Goal: Find specific page/section: Find specific page/section

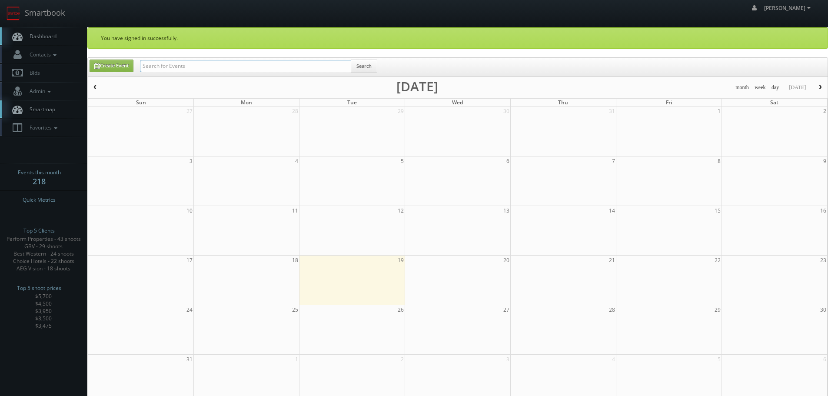
click at [249, 68] on input "text" at bounding box center [245, 66] width 211 height 12
type input "bethel"
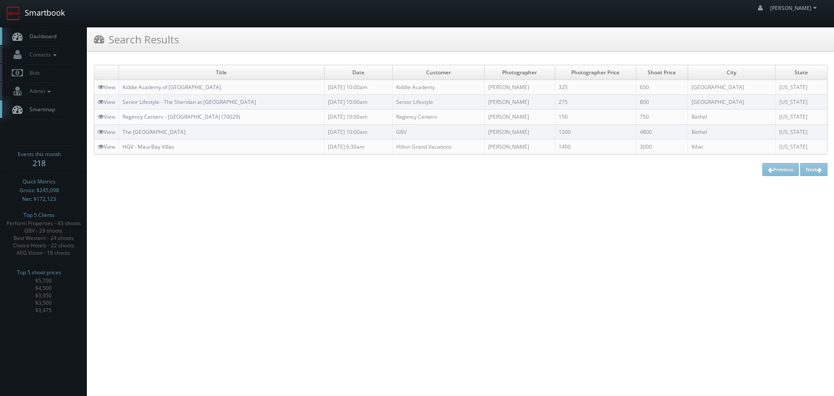
click at [56, 17] on link "Smartbook" at bounding box center [35, 13] width 71 height 27
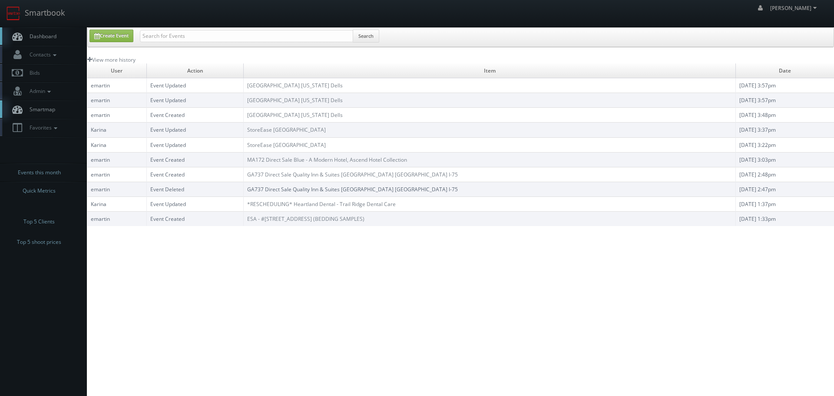
click at [195, 38] on input "text" at bounding box center [246, 36] width 213 height 12
type input "tutera"
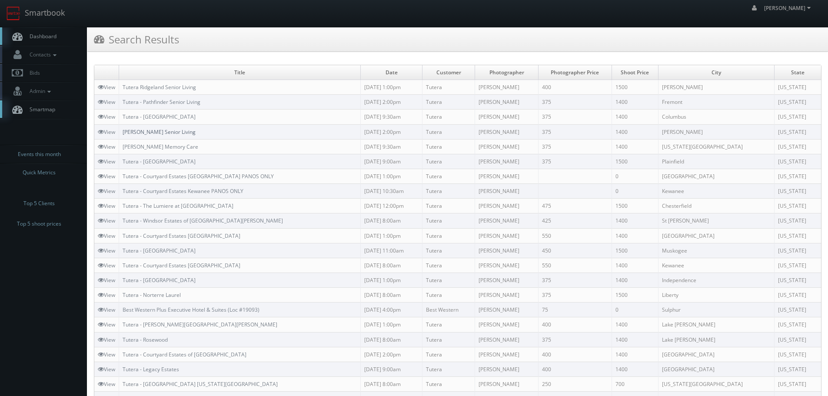
copy link "[PERSON_NAME] Senior Living"
drag, startPoint x: 208, startPoint y: 132, endPoint x: 125, endPoint y: 132, distance: 83.4
click at [125, 132] on td "[PERSON_NAME] Senior Living" at bounding box center [240, 131] width 242 height 15
click at [55, 12] on link "Smartbook" at bounding box center [35, 13] width 71 height 27
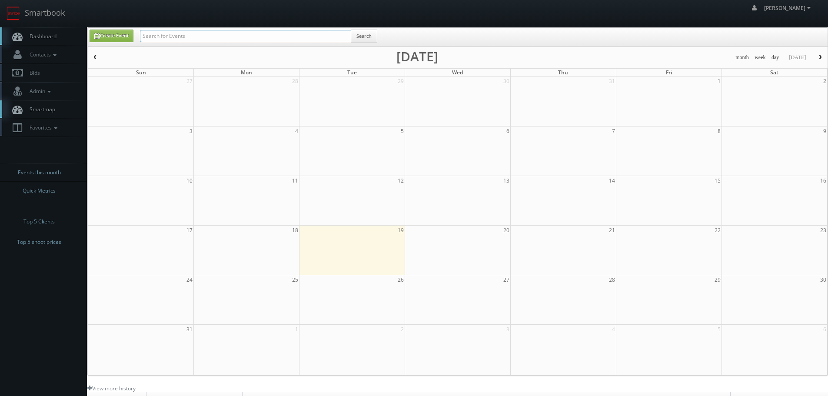
click at [201, 35] on input "text" at bounding box center [245, 36] width 211 height 12
type input "islip"
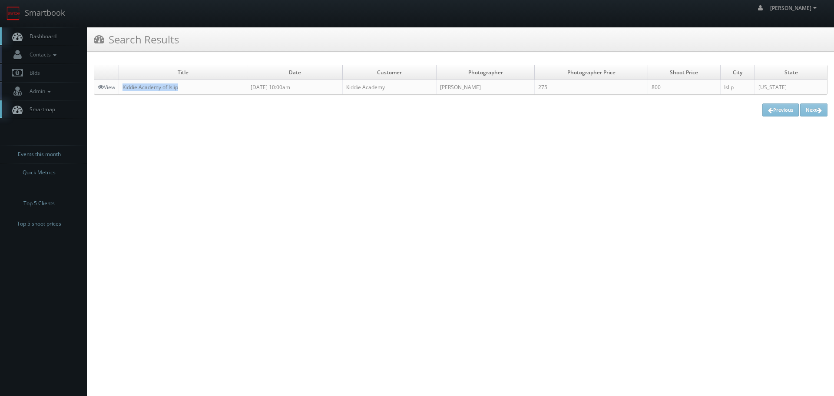
copy link "Kiddie Academy of Islip"
drag, startPoint x: 189, startPoint y: 91, endPoint x: 123, endPoint y: 92, distance: 66.9
click at [123, 92] on td "Kiddie Academy of Islip" at bounding box center [183, 87] width 128 height 15
click at [58, 16] on link "Smartbook" at bounding box center [35, 13] width 71 height 27
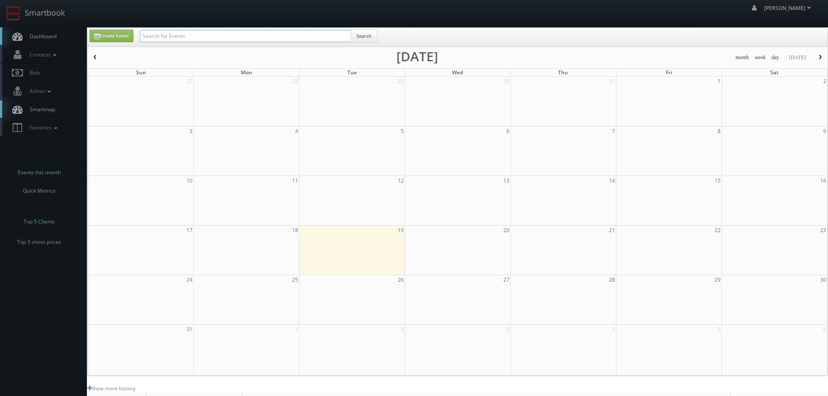
click at [172, 33] on input "text" at bounding box center [245, 36] width 211 height 12
type input "research"
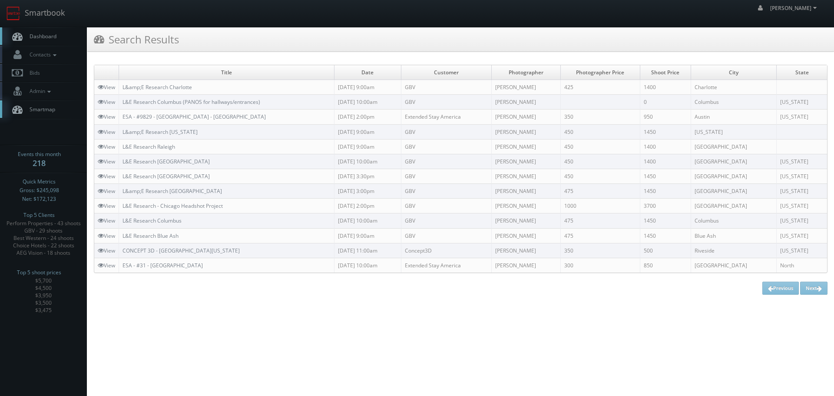
click at [127, 36] on h3 "Search Results" at bounding box center [136, 39] width 85 height 15
copy link "L&amp;E Research New York"
drag, startPoint x: 214, startPoint y: 131, endPoint x: 123, endPoint y: 131, distance: 91.2
click at [123, 131] on td "L&amp;E Research New York" at bounding box center [226, 131] width 215 height 15
click at [47, 11] on link "Smartbook" at bounding box center [35, 13] width 71 height 27
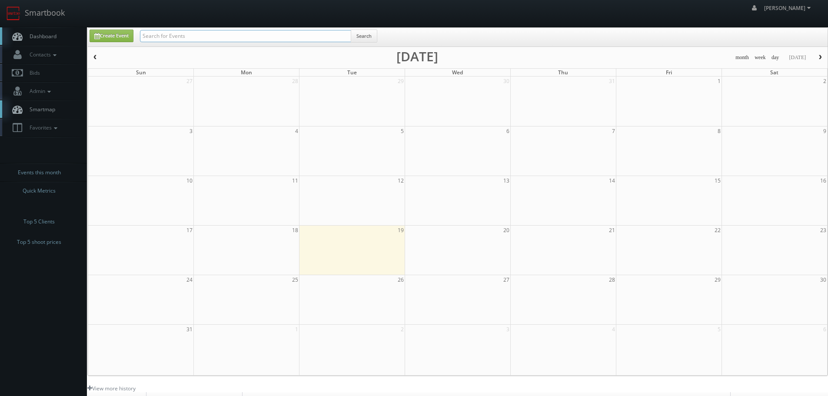
click at [234, 36] on input "text" at bounding box center [245, 36] width 211 height 12
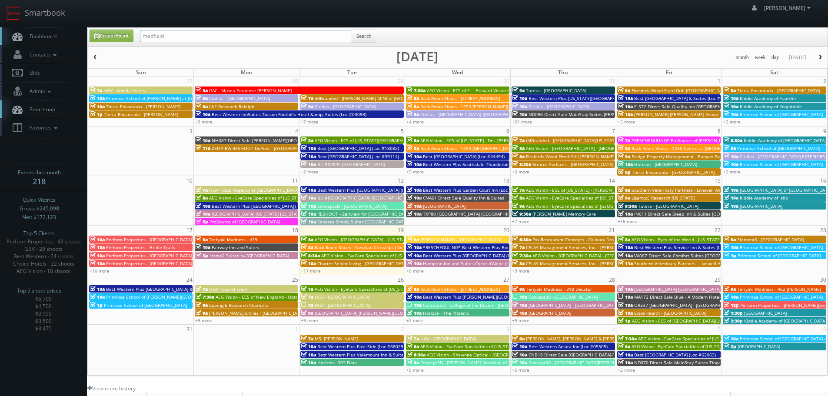
type input "medfield"
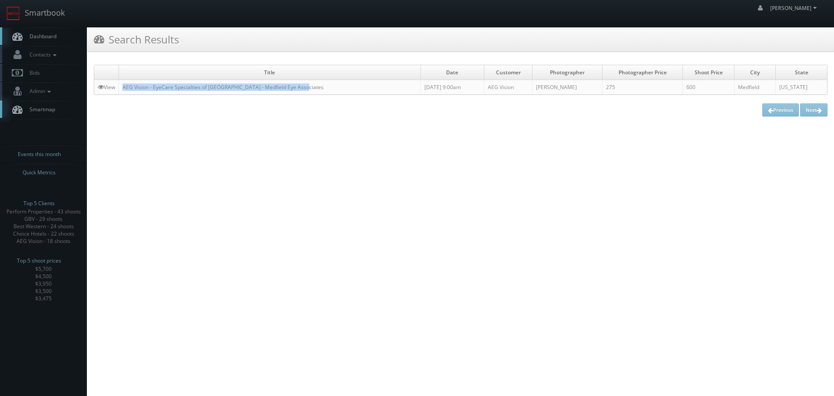
copy link "AEG Vision - EyeCare Specialties of [GEOGRAPHIC_DATA] - Medfield Eye Associates"
drag, startPoint x: 325, startPoint y: 89, endPoint x: 121, endPoint y: 88, distance: 204.6
click at [121, 88] on td "AEG Vision - EyeCare Specialties of [GEOGRAPHIC_DATA] - Medfield Eye Associates" at bounding box center [270, 87] width 302 height 15
click at [46, 12] on link "Smartbook" at bounding box center [35, 13] width 71 height 27
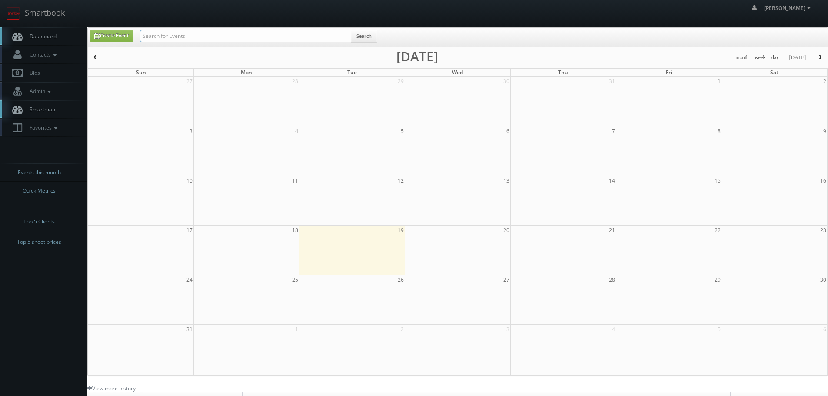
click at [181, 37] on input "text" at bounding box center [245, 36] width 211 height 12
type input "aeg"
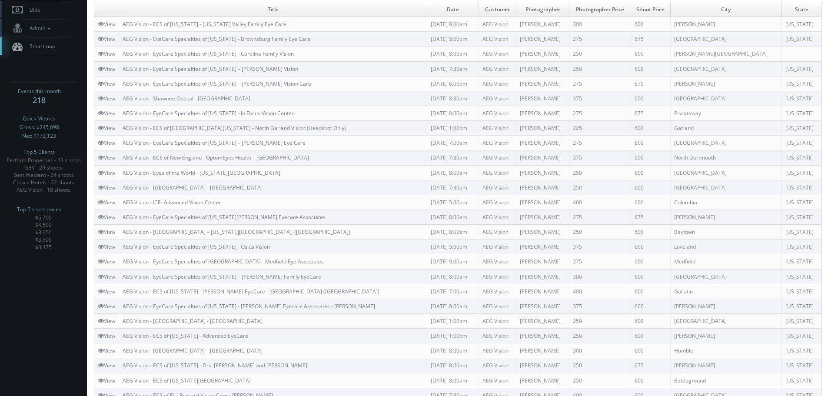
scroll to position [87, 0]
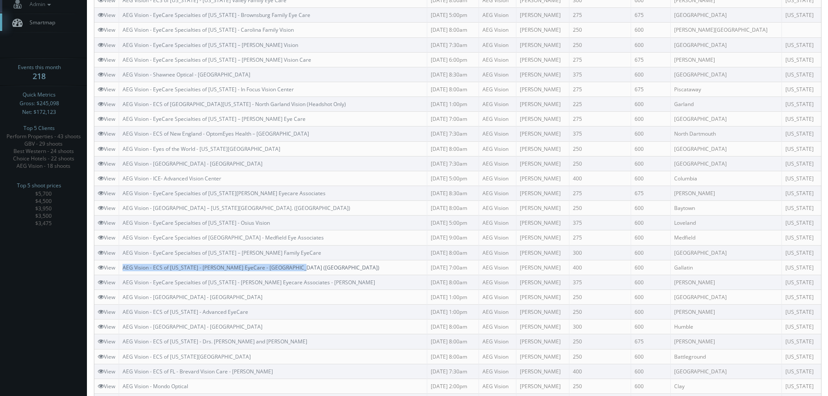
copy link "AEG Vision - ECS of [US_STATE] - [PERSON_NAME] EyeCare - [GEOGRAPHIC_DATA] ([GE…"
drag, startPoint x: 304, startPoint y: 269, endPoint x: 125, endPoint y: 268, distance: 179.0
click at [125, 268] on td "AEG Vision - ECS of [US_STATE] - [PERSON_NAME] EyeCare - [GEOGRAPHIC_DATA] ([GE…" at bounding box center [273, 267] width 308 height 15
